Goal: Information Seeking & Learning: Learn about a topic

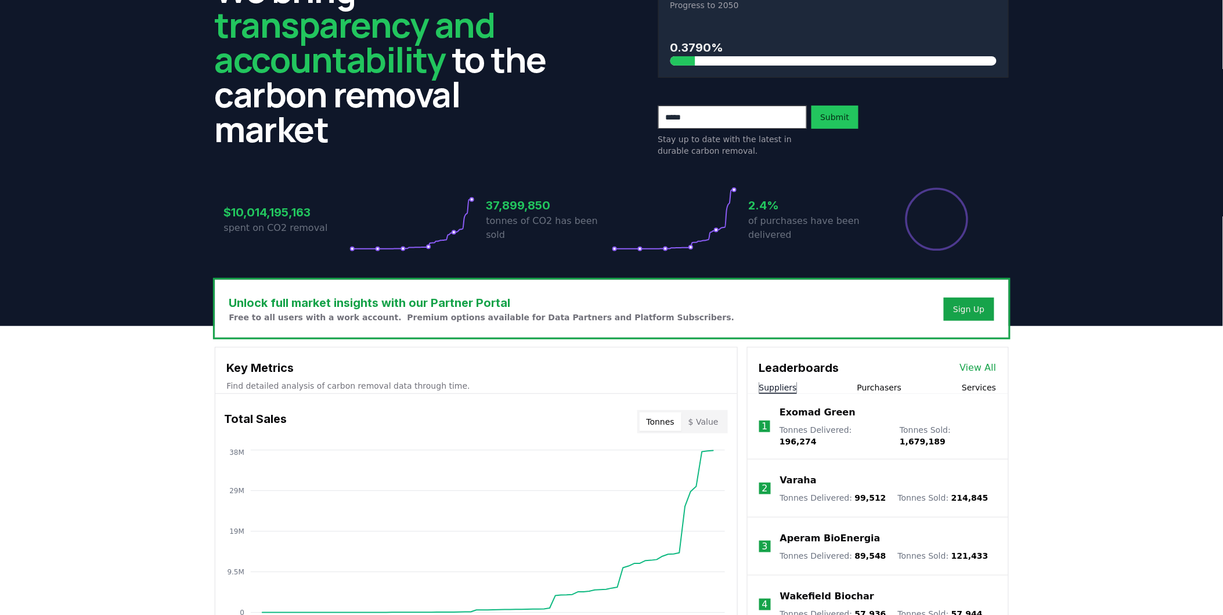
scroll to position [258, 0]
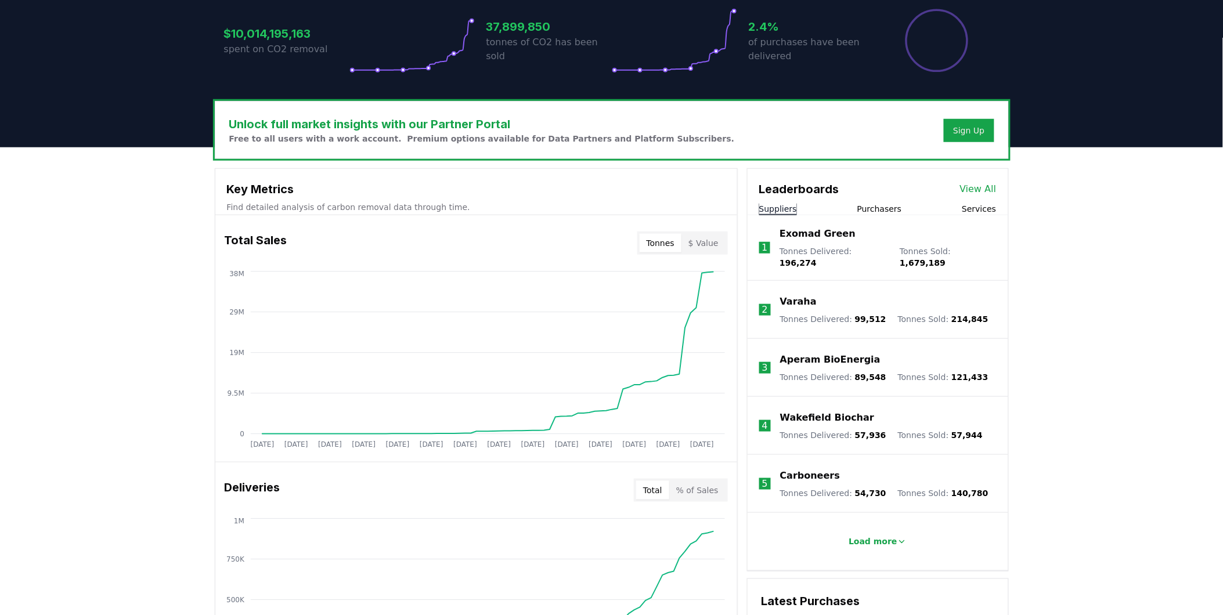
click at [1073, 309] on div "Unlock full market insights with our Partner Portal Free to all users with a wo…" at bounding box center [611, 611] width 1223 height 929
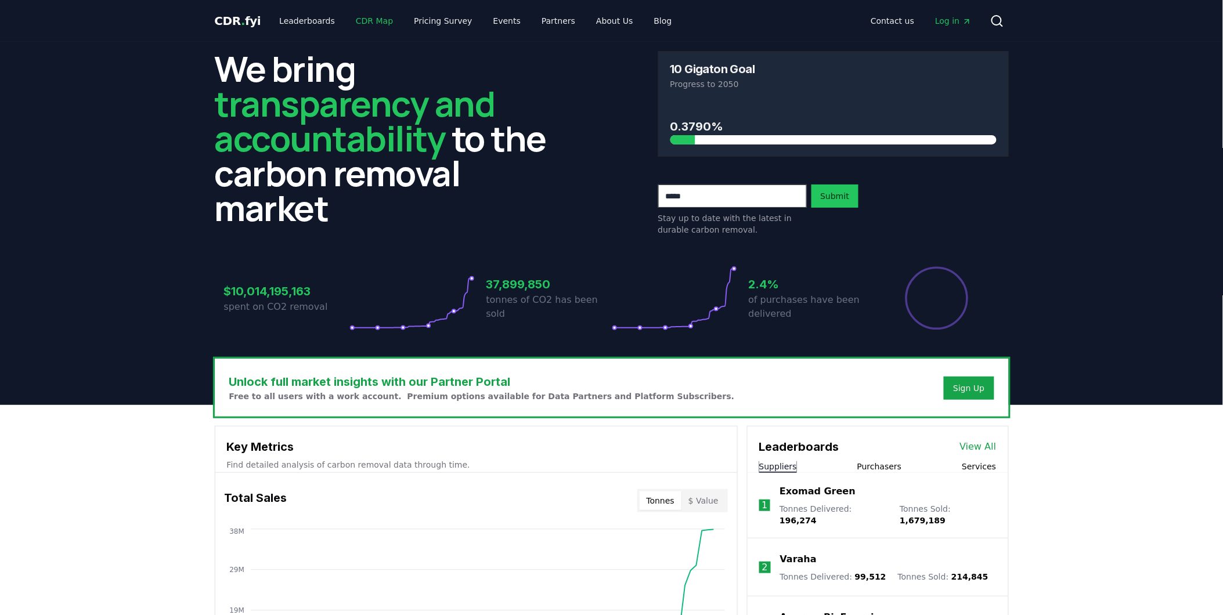
click at [369, 19] on link "CDR Map" at bounding box center [374, 20] width 56 height 21
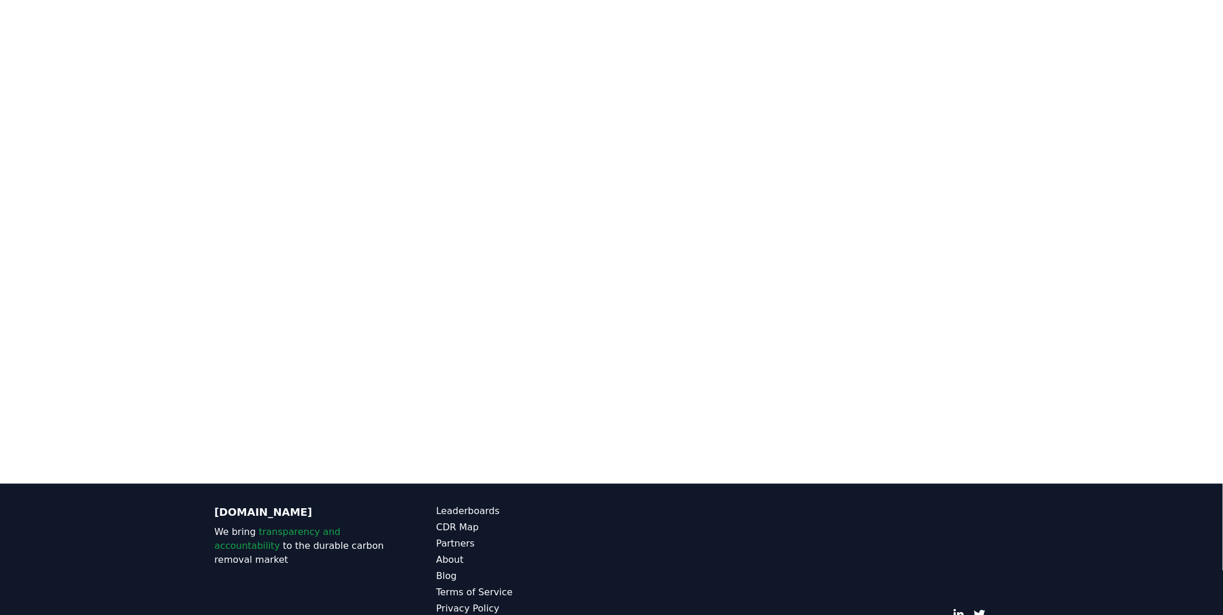
scroll to position [293, 0]
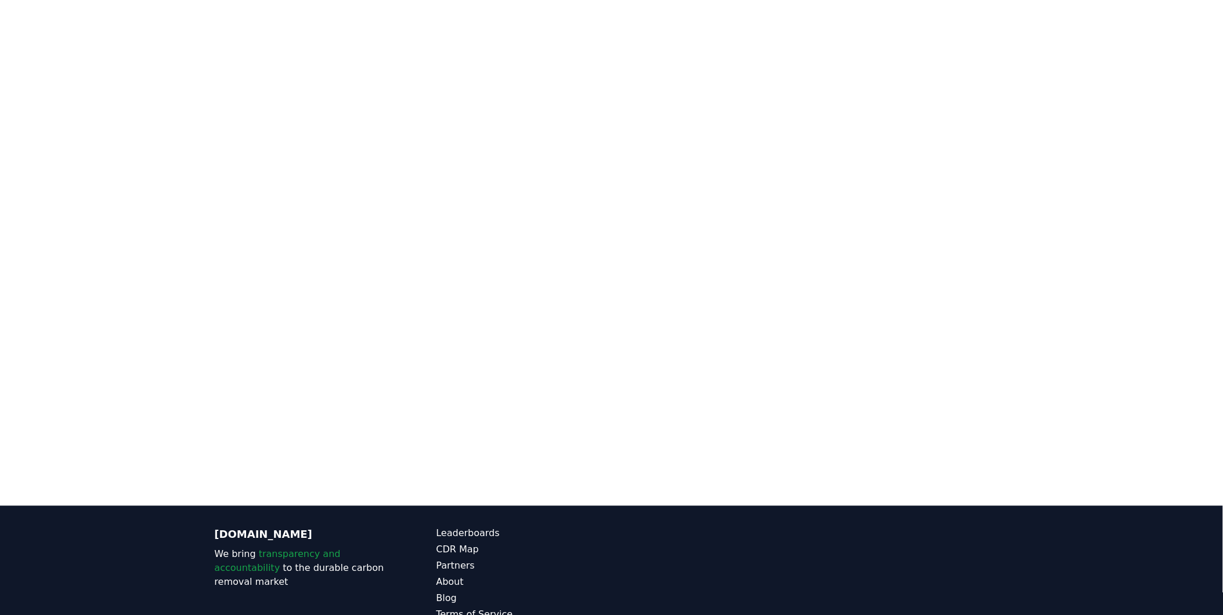
drag, startPoint x: 1066, startPoint y: 180, endPoint x: 1068, endPoint y: 204, distance: 23.3
click at [1068, 204] on div at bounding box center [611, 181] width 1223 height 580
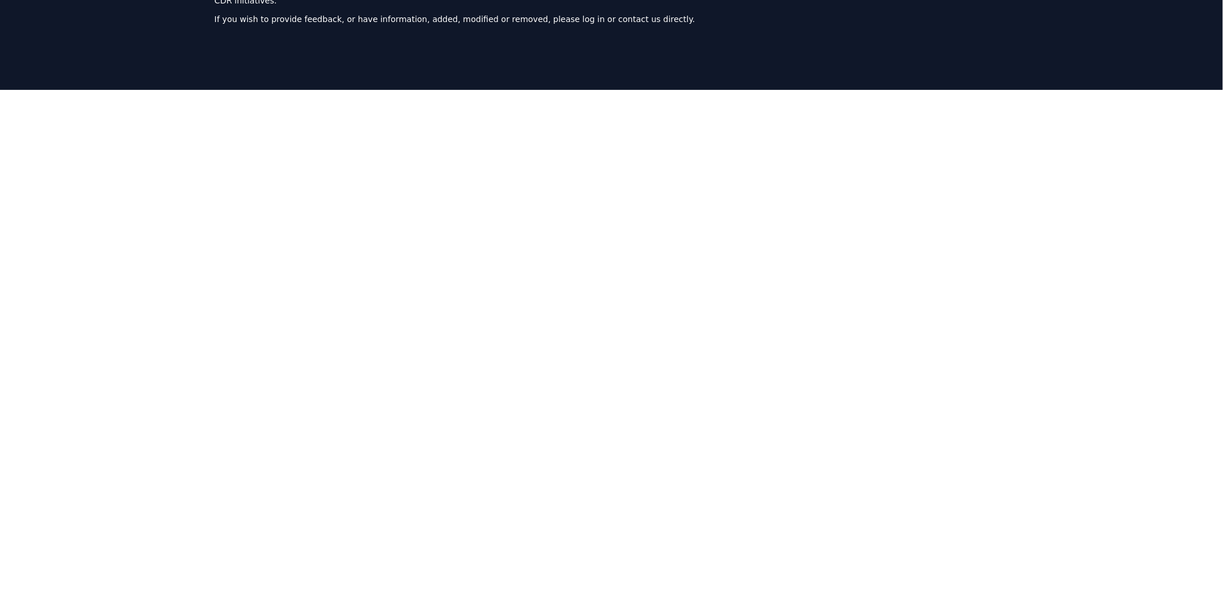
scroll to position [0, 0]
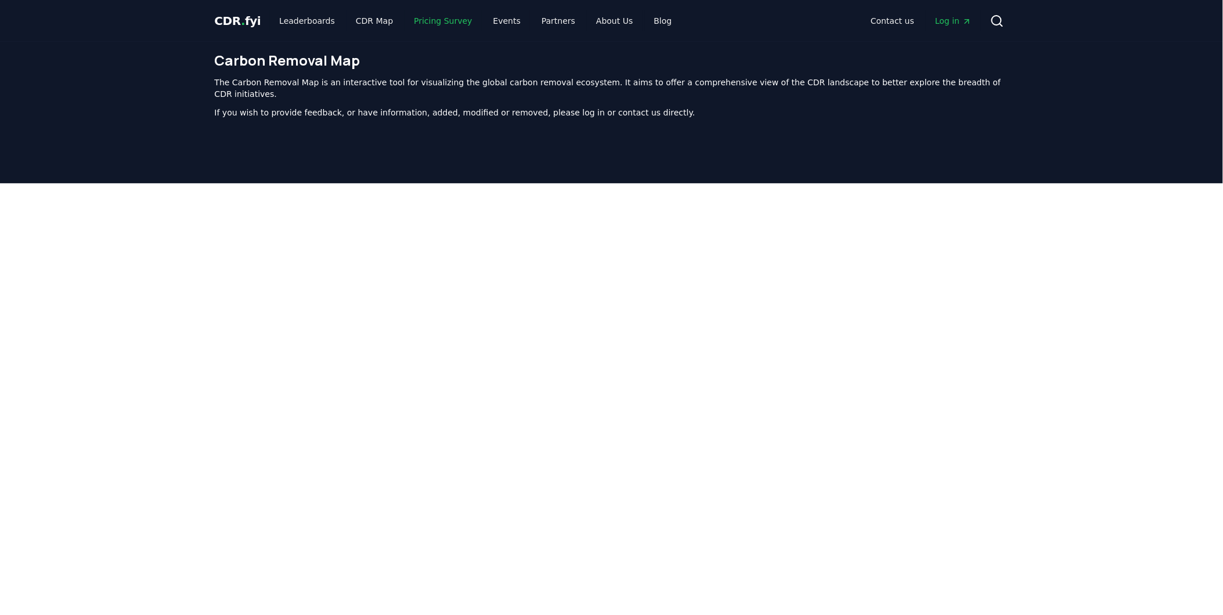
click at [443, 16] on link "Pricing Survey" at bounding box center [443, 20] width 77 height 21
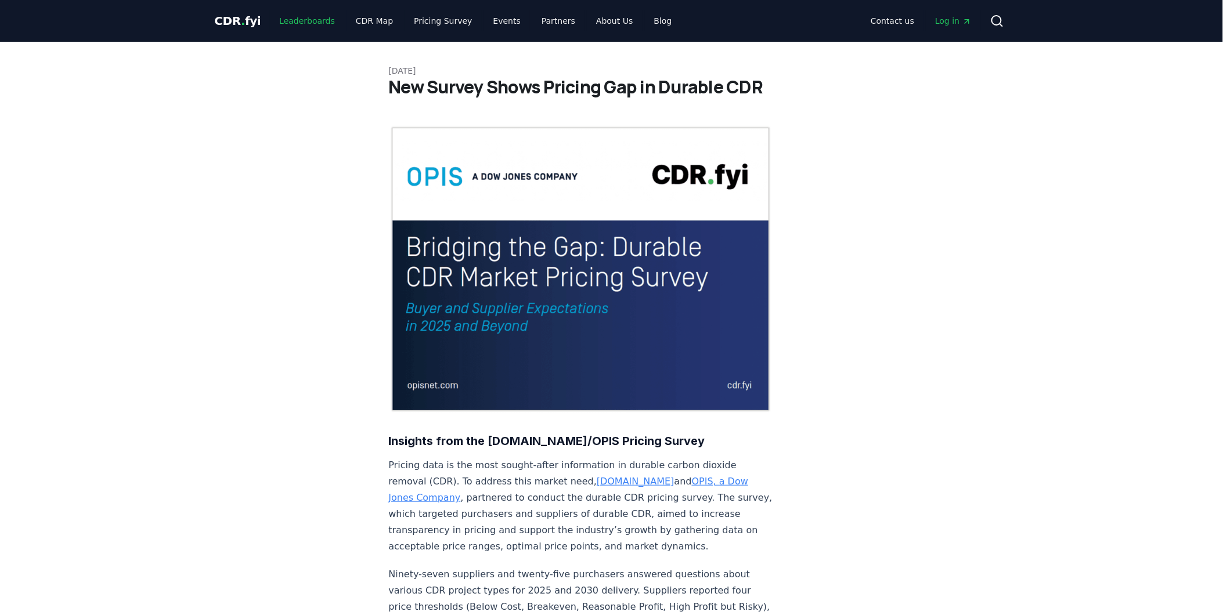
click at [314, 16] on link "Leaderboards" at bounding box center [307, 20] width 74 height 21
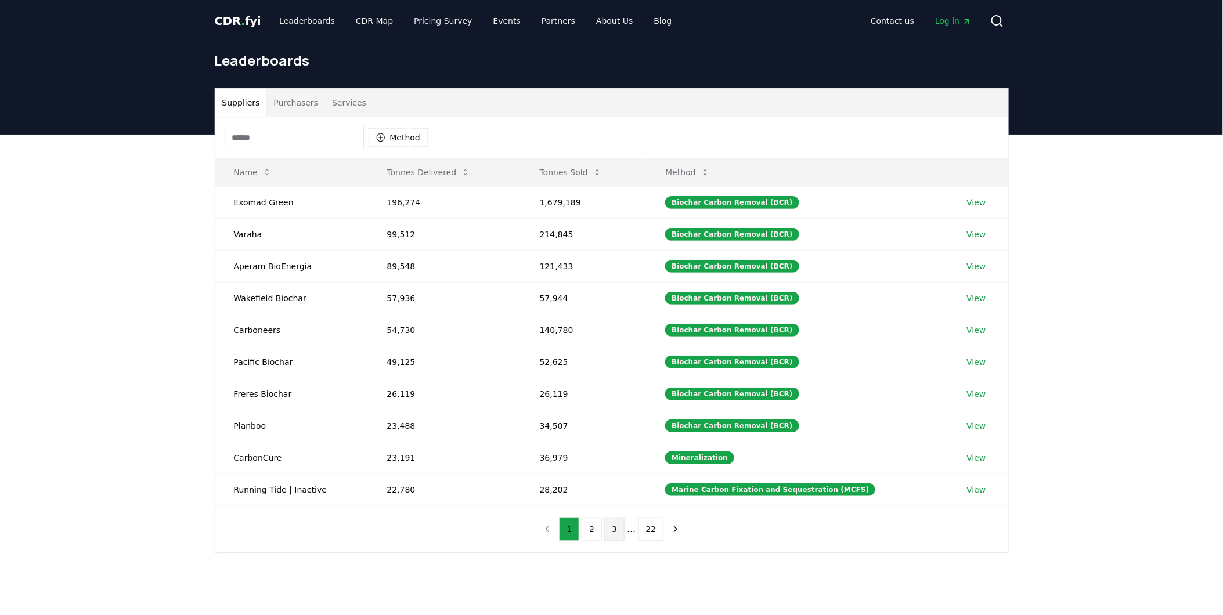
click at [613, 532] on button "3" at bounding box center [614, 529] width 20 height 23
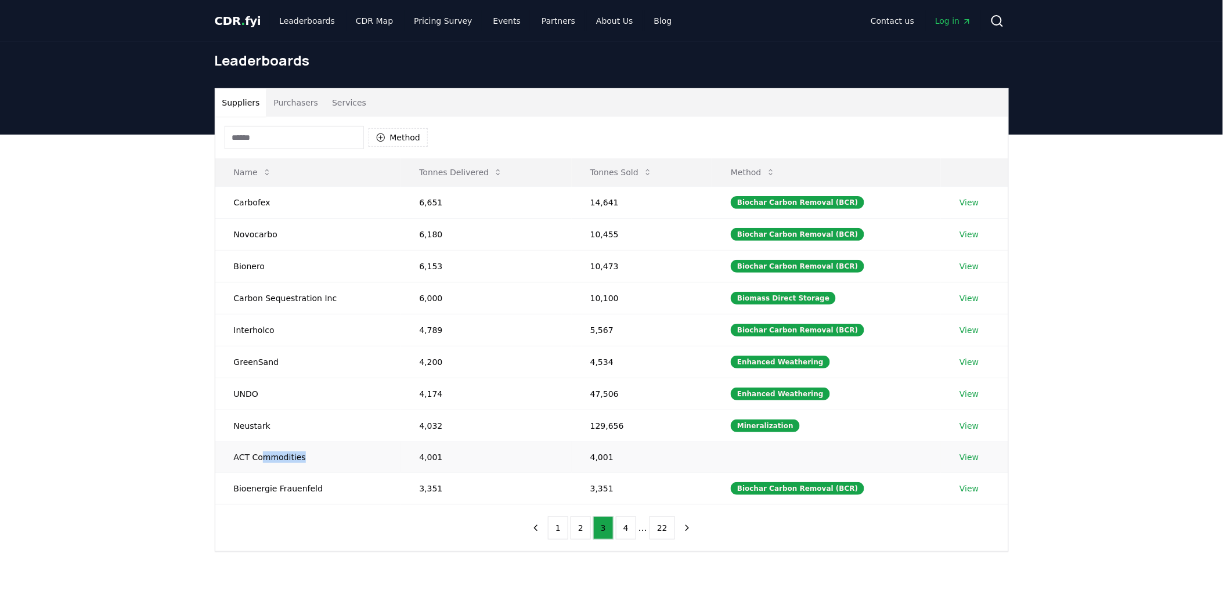
drag, startPoint x: 260, startPoint y: 457, endPoint x: 312, endPoint y: 461, distance: 52.3
click at [312, 461] on td "ACT Commodities" at bounding box center [308, 457] width 186 height 31
drag, startPoint x: 312, startPoint y: 461, endPoint x: 461, endPoint y: 534, distance: 165.6
click at [460, 534] on div "Method Name Tonnes Delivered Tonnes Sold Method Carbofex 6,651 14,641 Biochar C…" at bounding box center [611, 334] width 793 height 435
click at [627, 538] on button "4" at bounding box center [626, 528] width 20 height 23
